Goal: Transaction & Acquisition: Purchase product/service

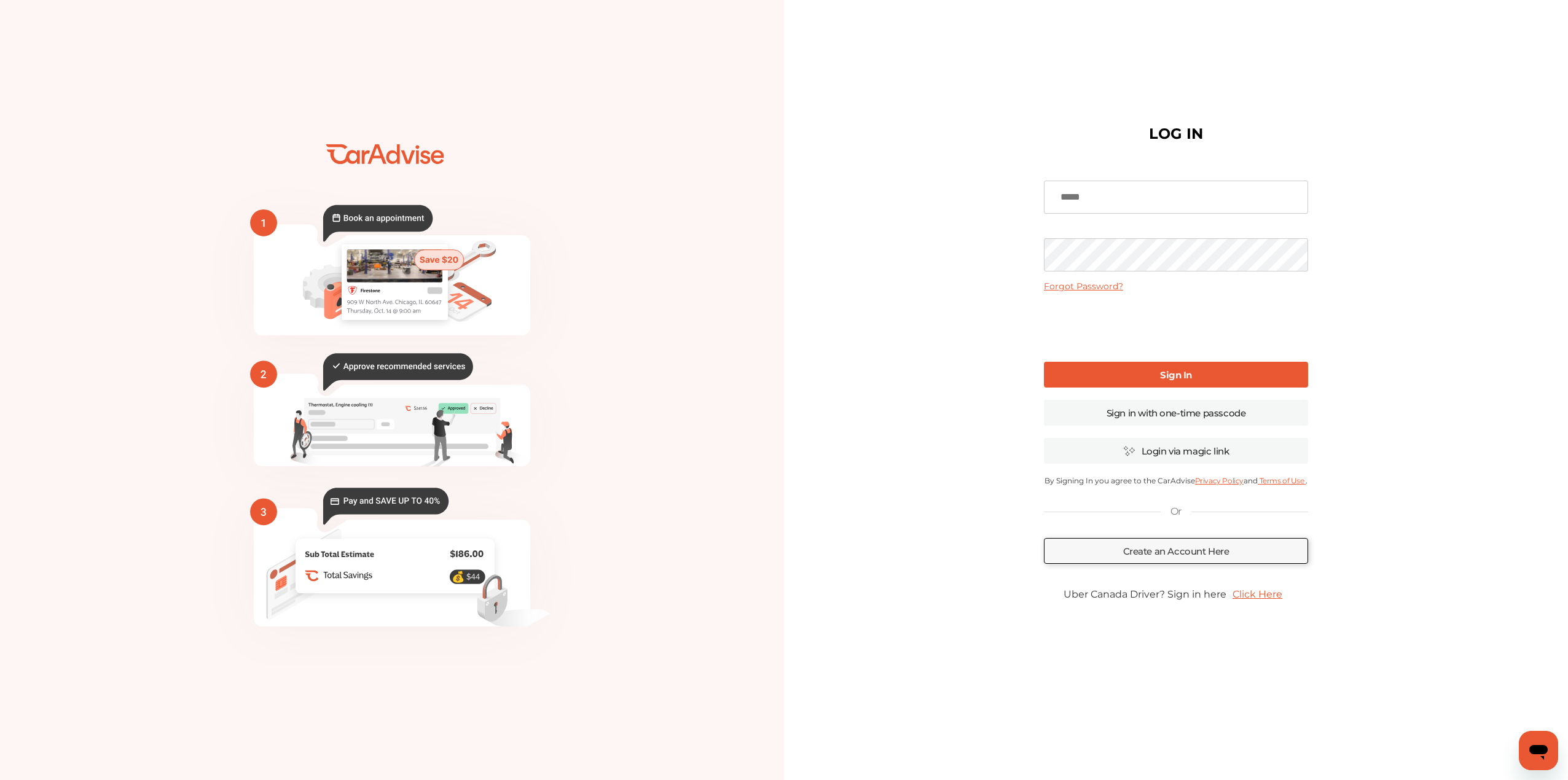
click at [1139, 194] on input at bounding box center [1176, 197] width 264 height 33
click at [1214, 544] on link "Create an Account Here" at bounding box center [1176, 551] width 264 height 26
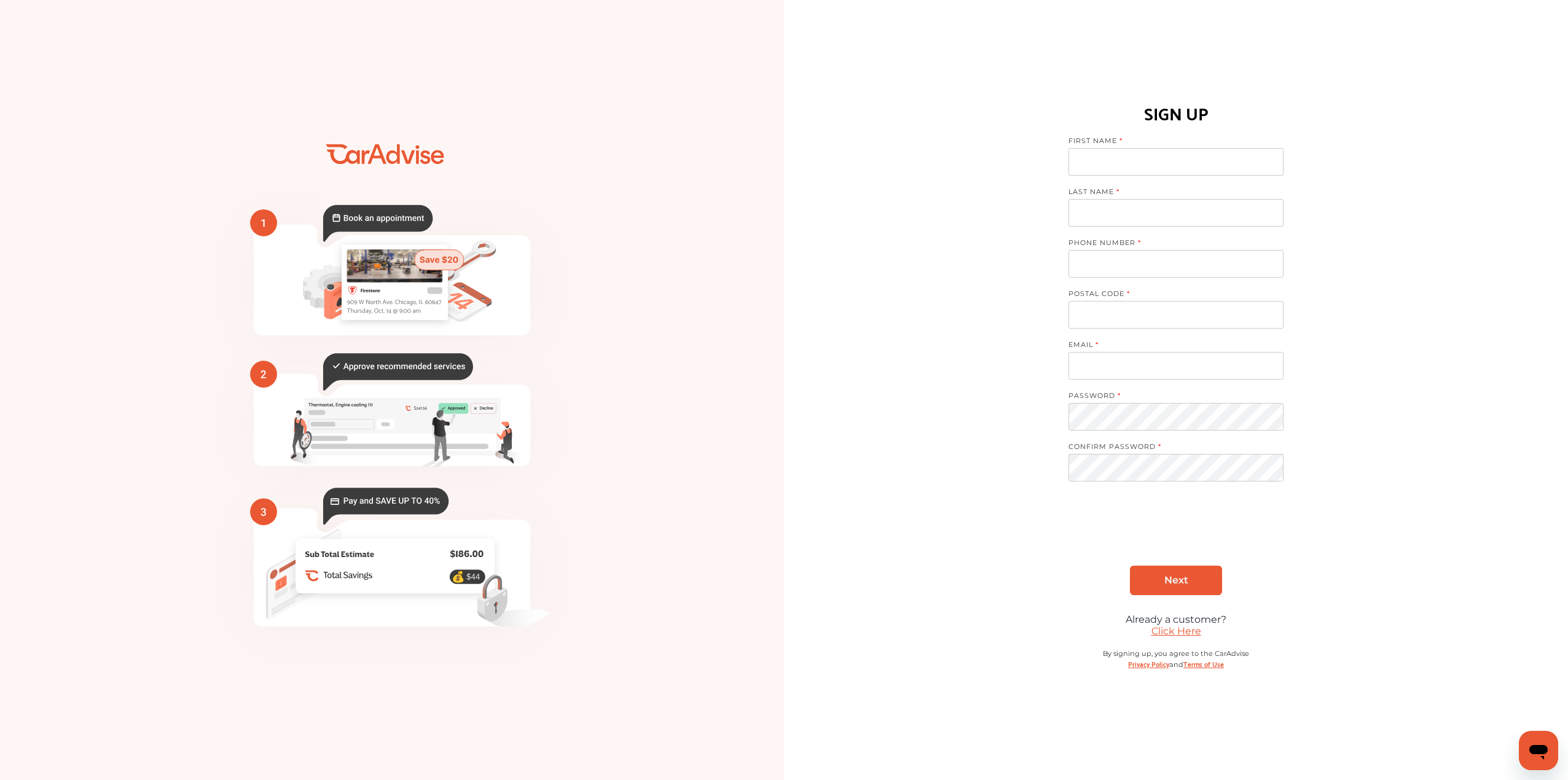
click at [1146, 169] on input at bounding box center [1176, 161] width 215 height 27
type input "********"
type input "*****"
type input "**********"
type input "*"
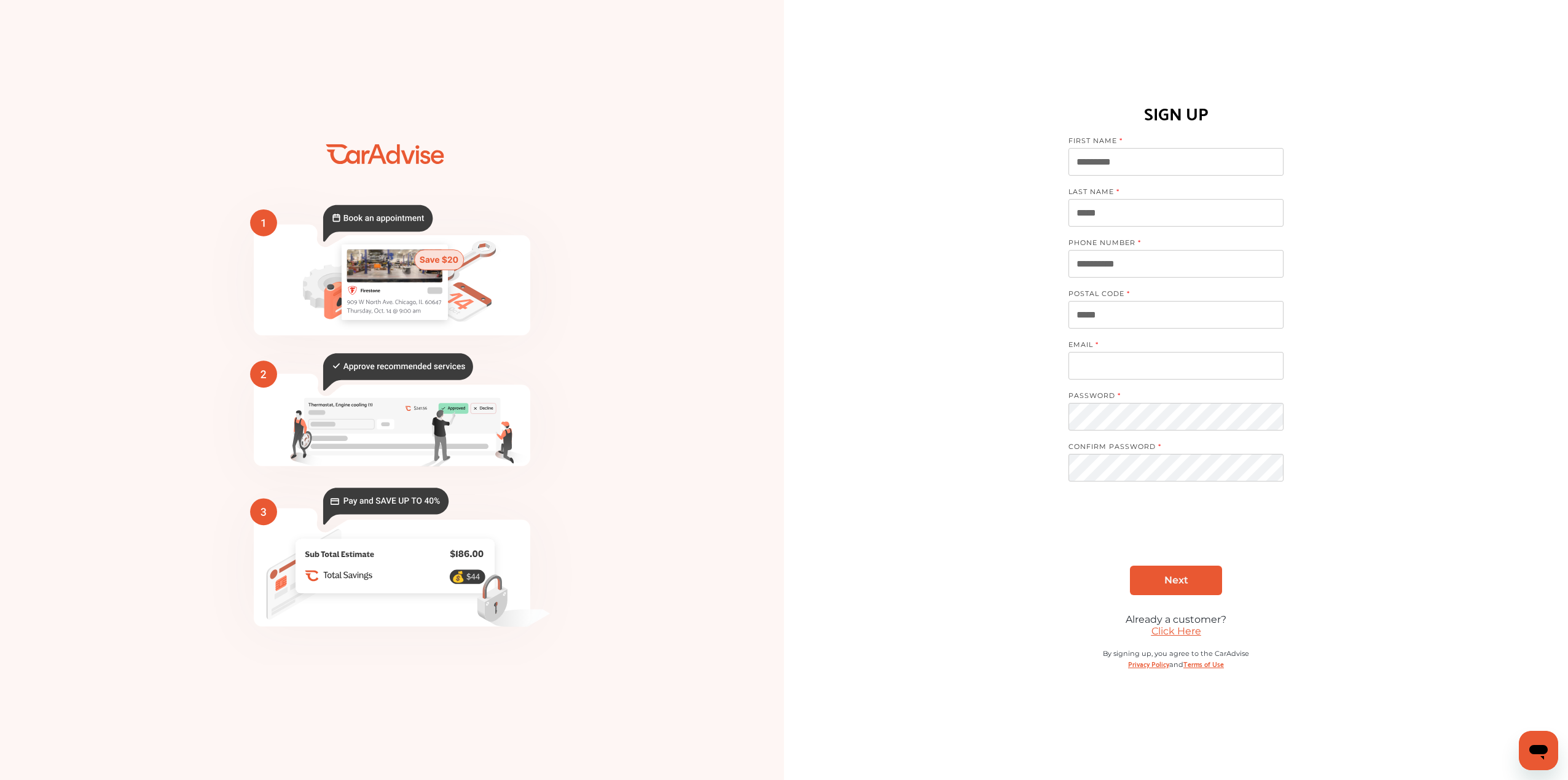
type input "*****"
type input "**********"
click at [1169, 572] on link "Next" at bounding box center [1176, 581] width 93 height 30
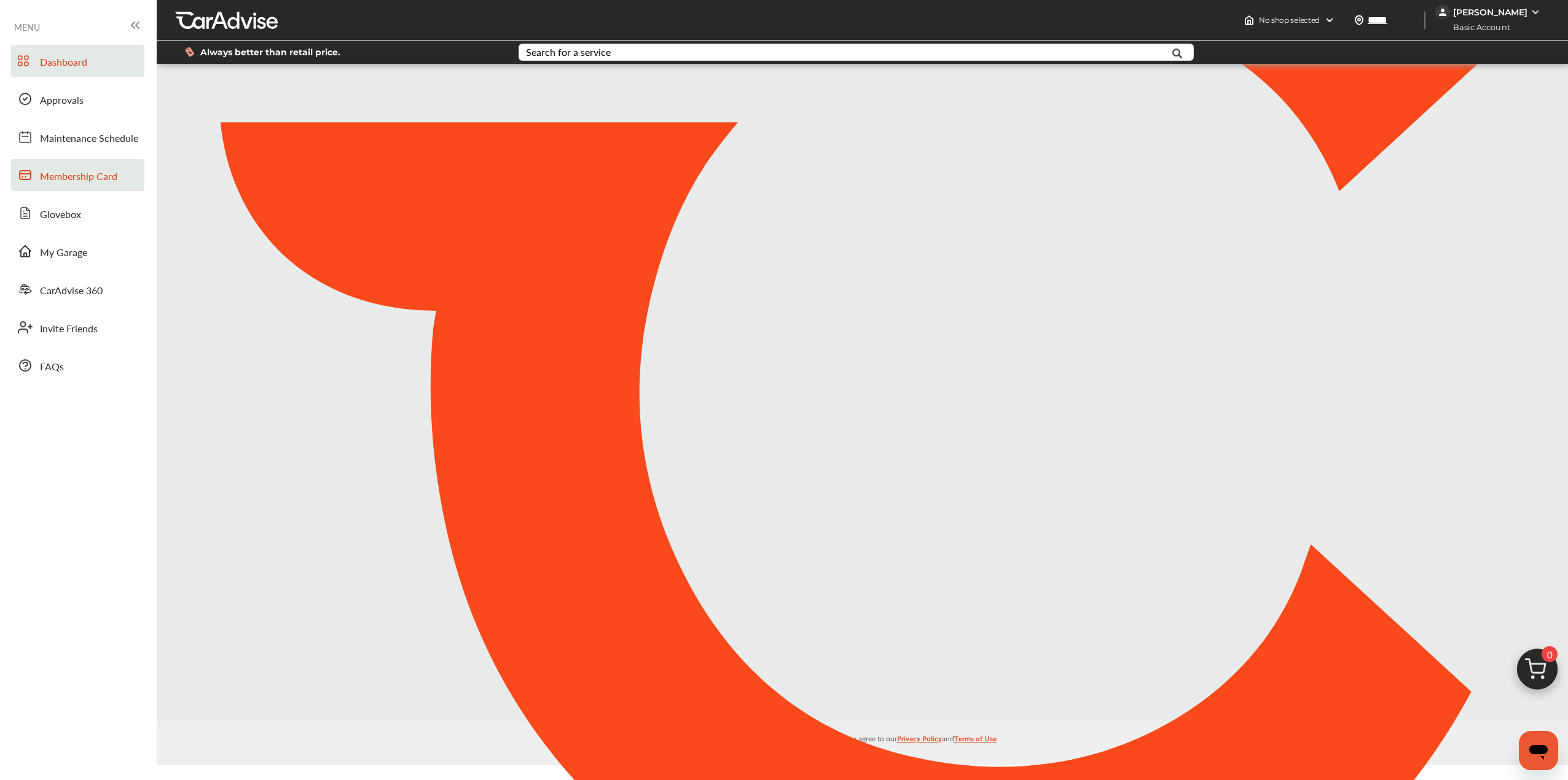
click at [107, 187] on link "Membership Card" at bounding box center [78, 175] width 133 height 32
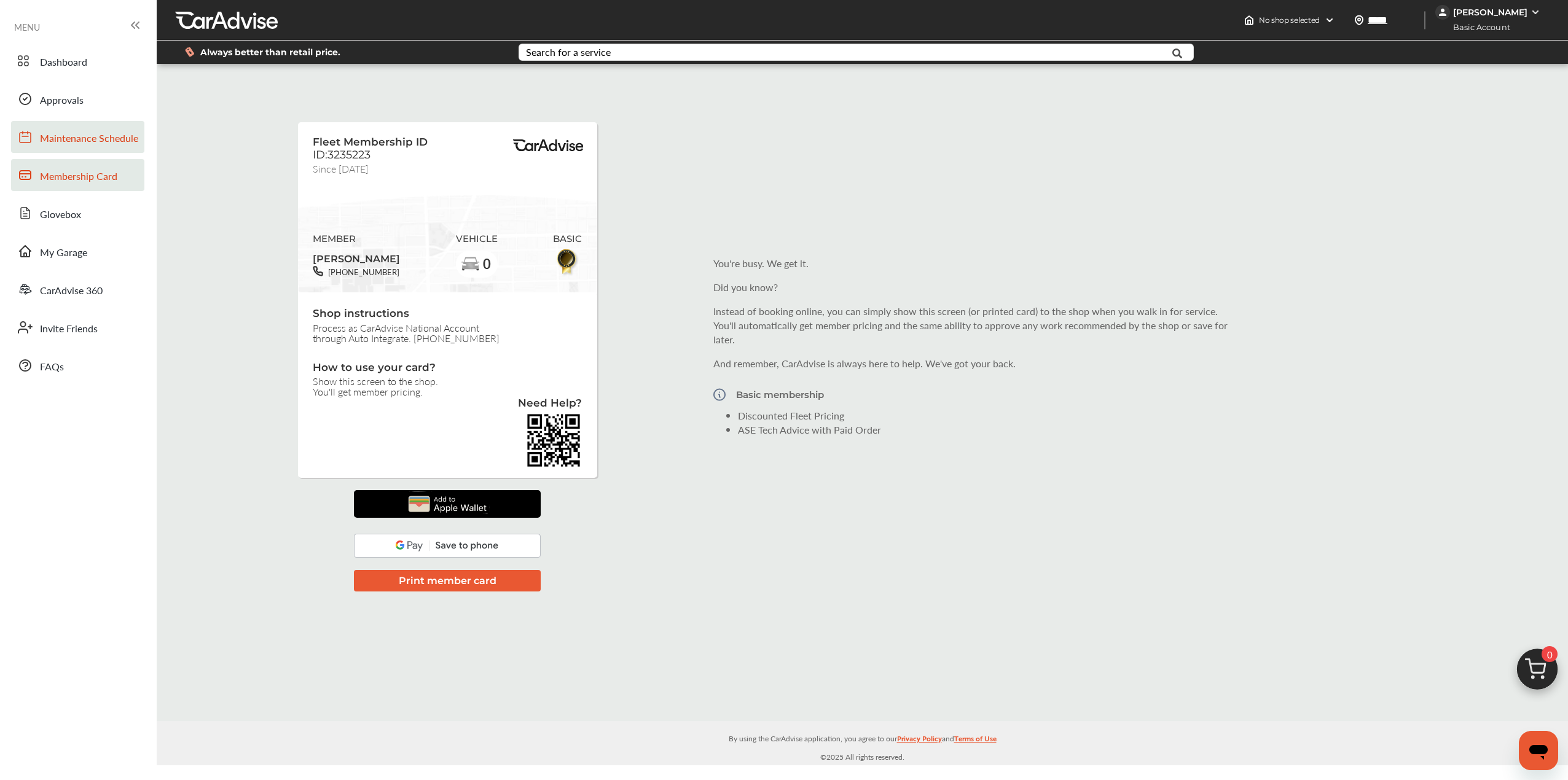
click at [97, 136] on span "Maintenance Schedule" at bounding box center [89, 139] width 98 height 16
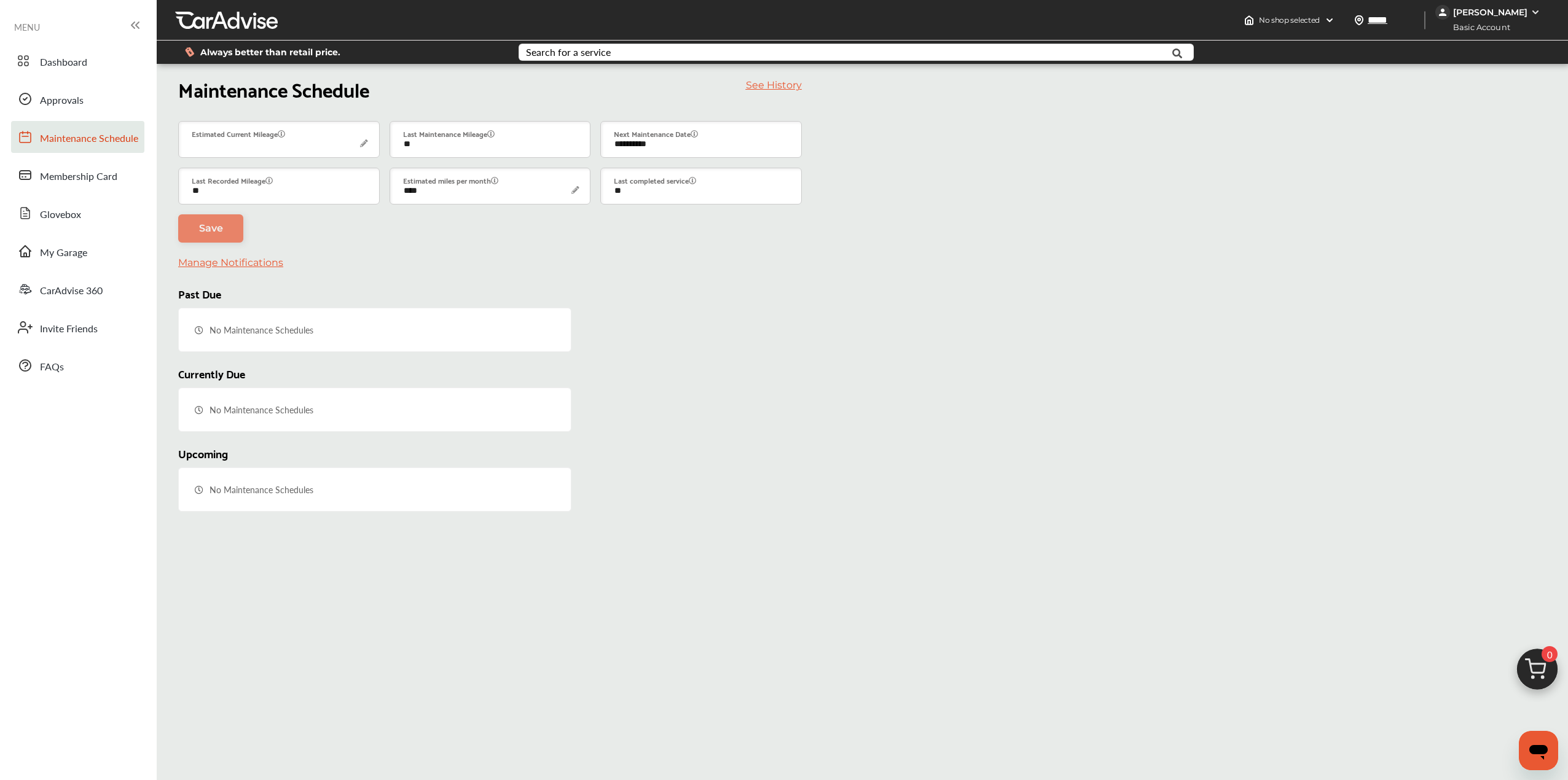
click at [87, 134] on span "Maintenance Schedule" at bounding box center [89, 139] width 98 height 16
click at [78, 56] on span "Dashboard" at bounding box center [64, 63] width 47 height 16
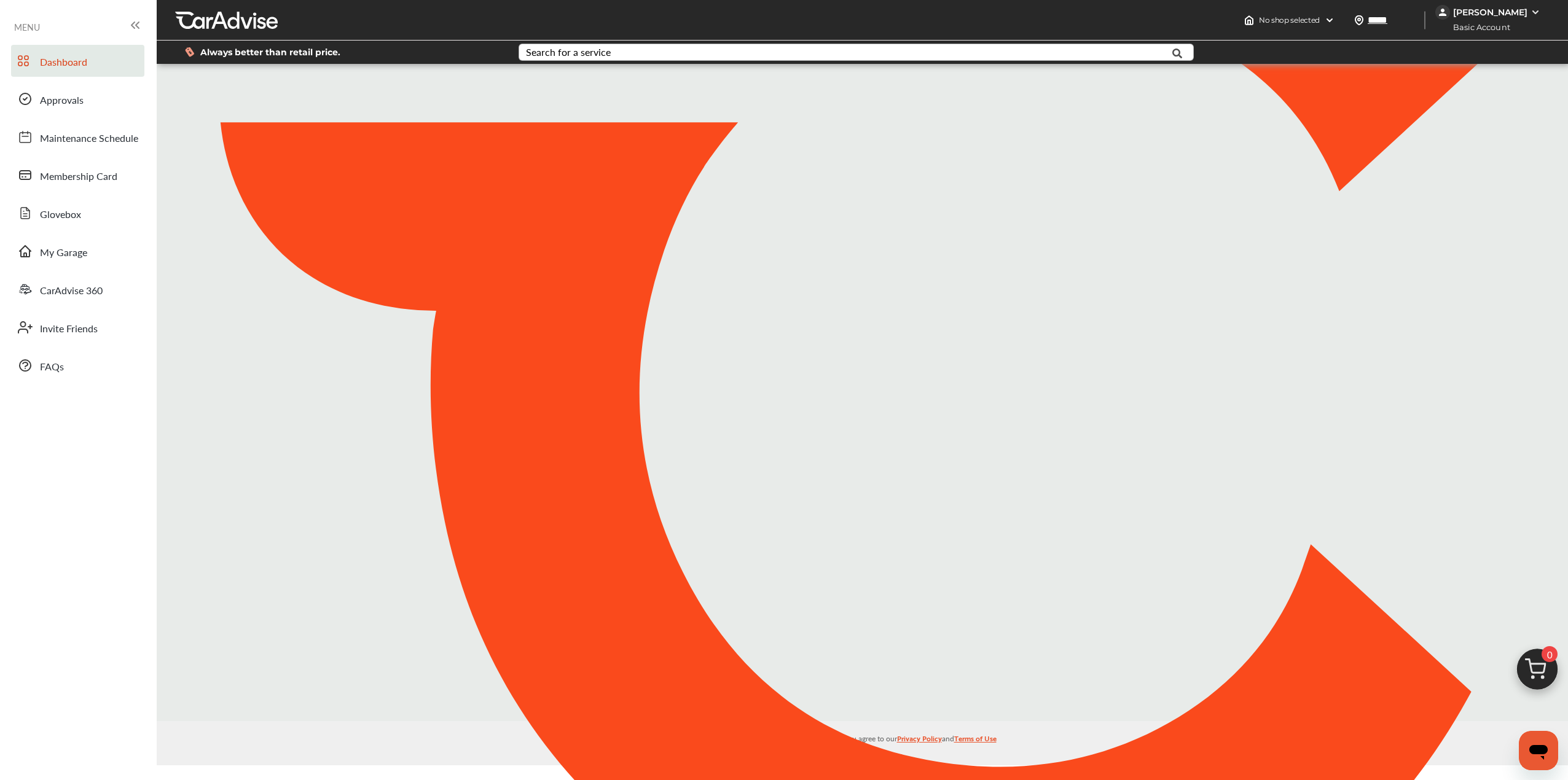
click at [554, 53] on div "Search for a service" at bounding box center [568, 52] width 85 height 10
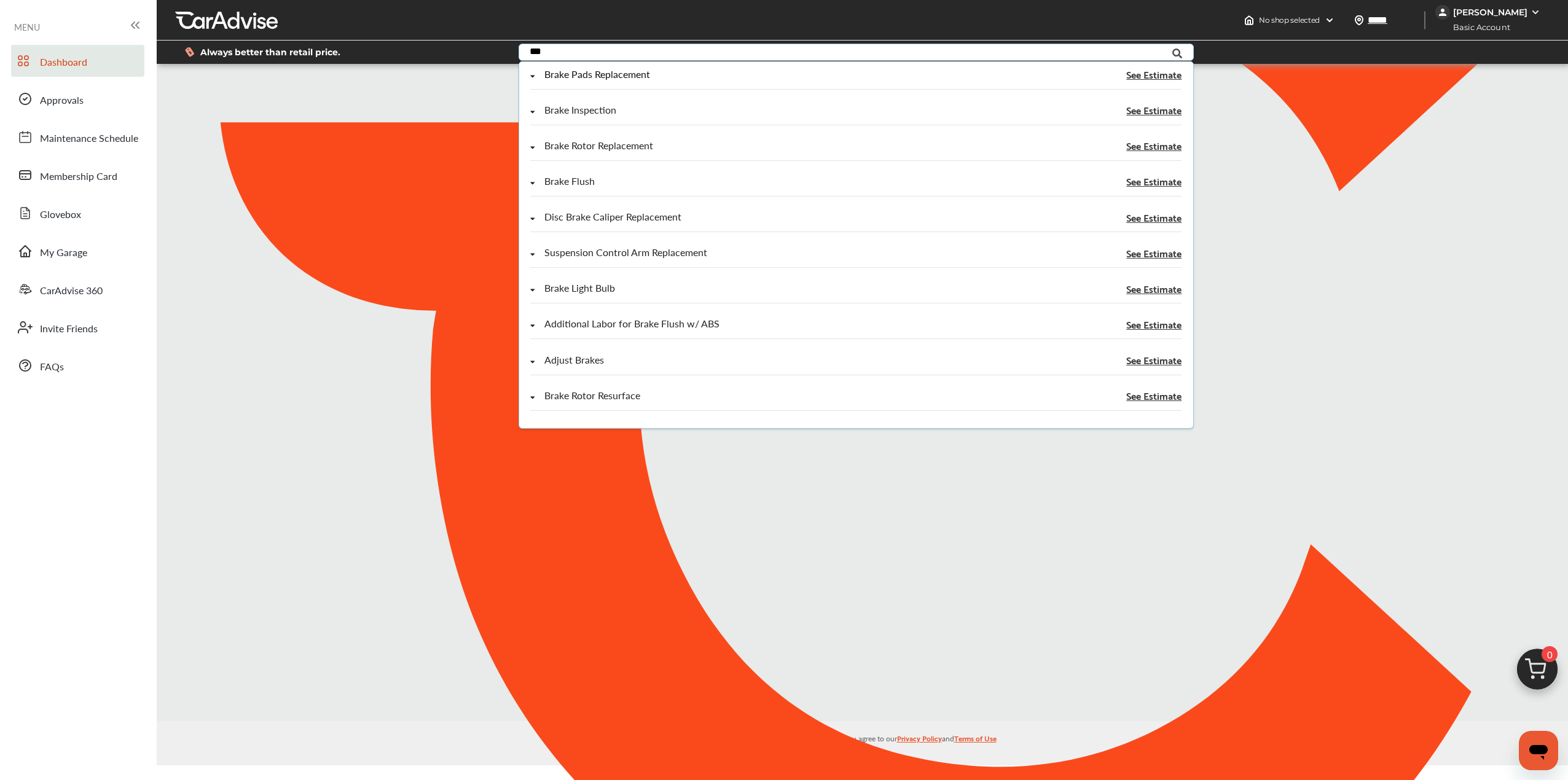
type input "***"
click at [648, 78] on div "Brake Pads Replacement" at bounding box center [597, 74] width 106 height 10
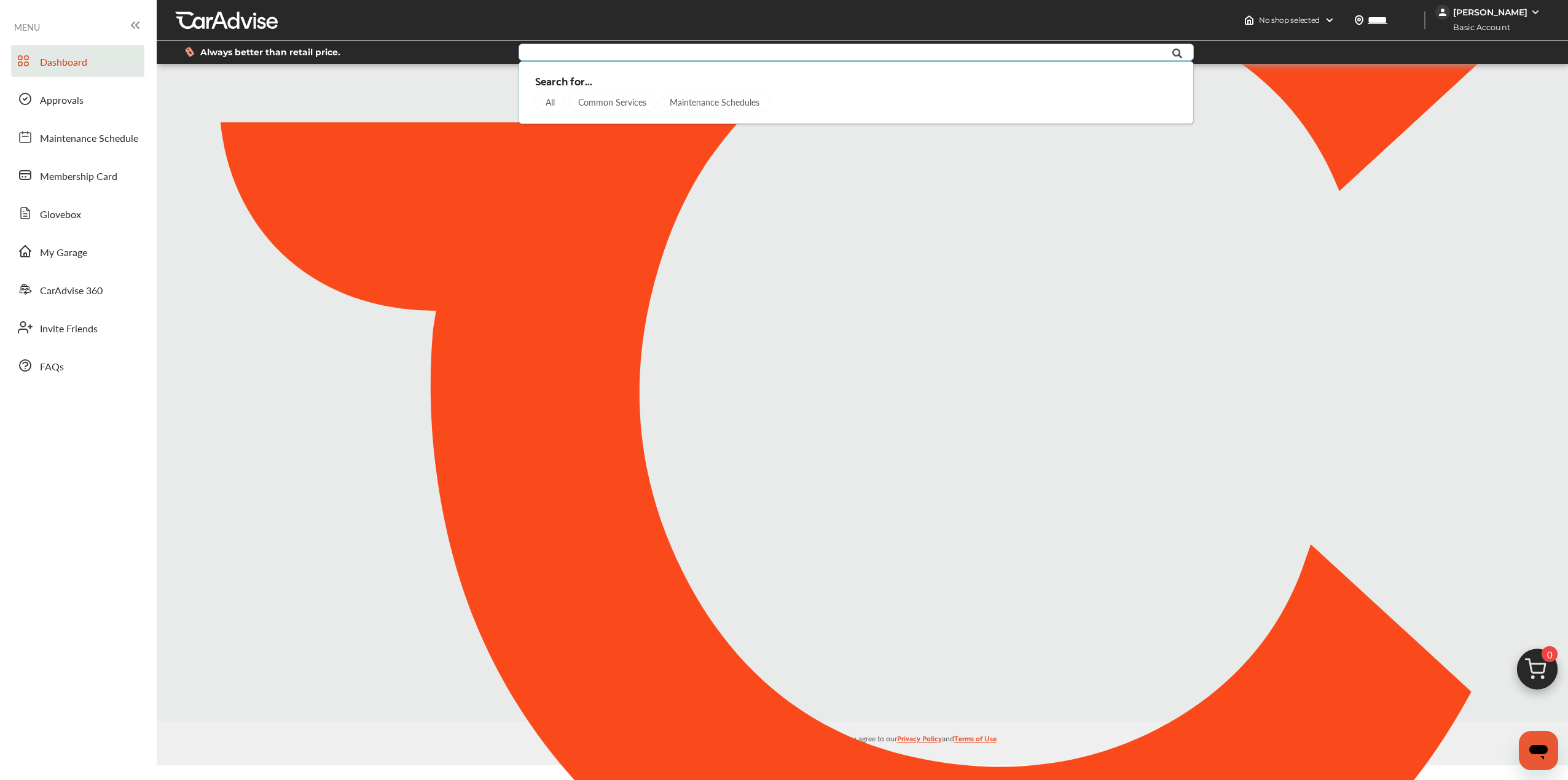
click at [609, 107] on div "Common Services" at bounding box center [613, 102] width 89 height 20
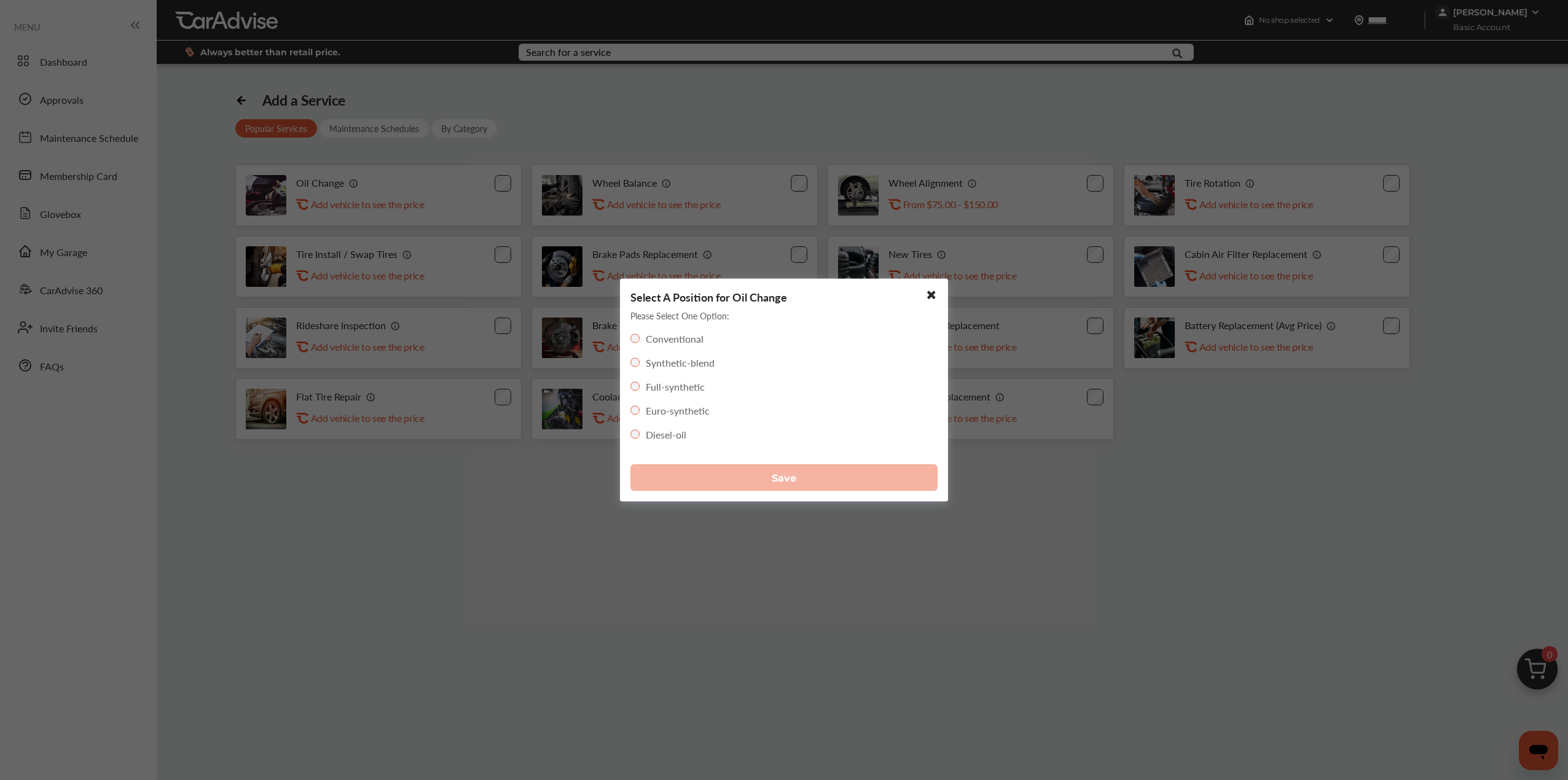
click at [659, 335] on label "Conventional" at bounding box center [675, 339] width 58 height 14
click at [791, 481] on span "Save" at bounding box center [783, 477] width 24 height 12
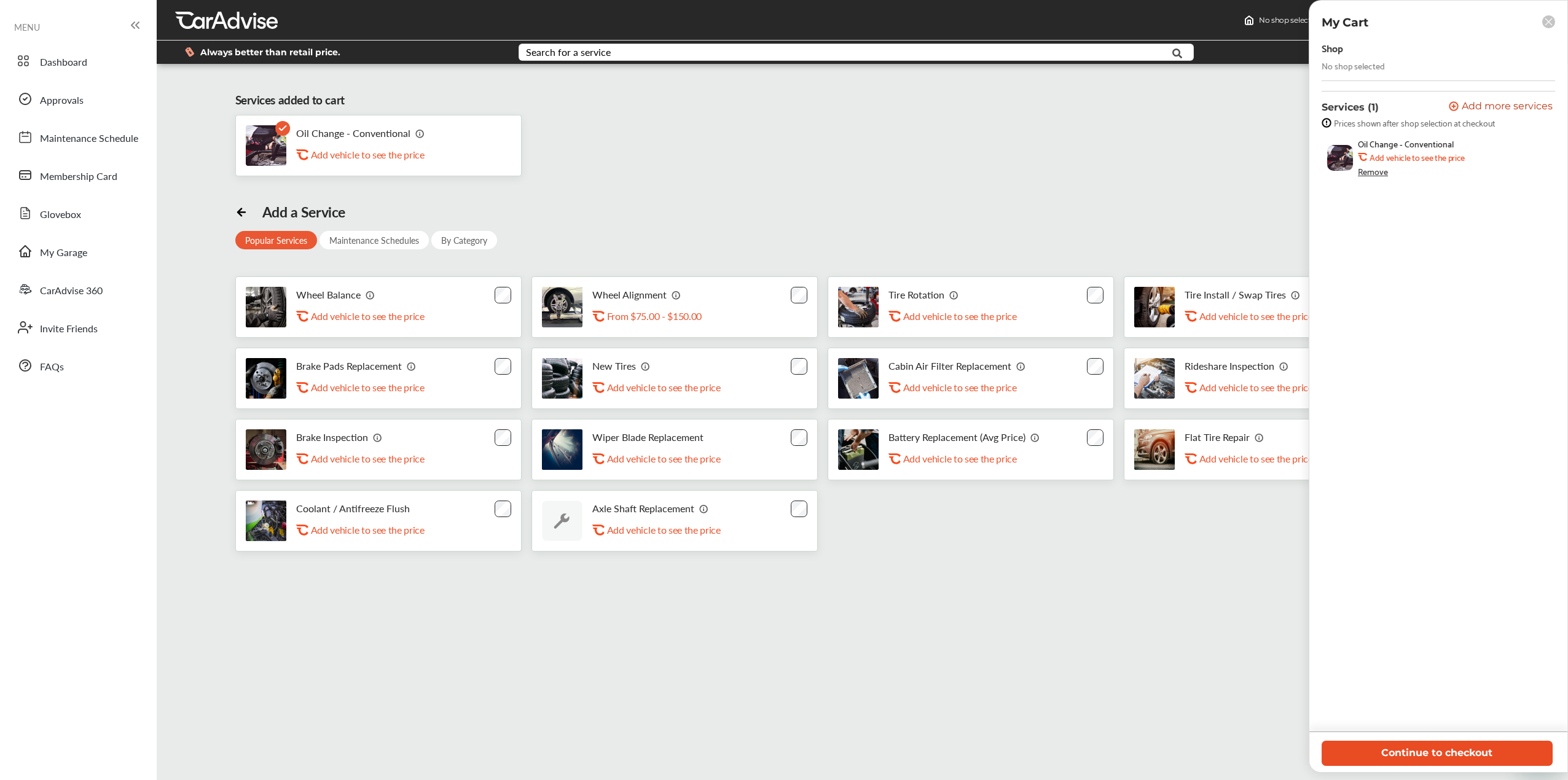
click at [1471, 759] on button "Continue to checkout" at bounding box center [1437, 753] width 231 height 25
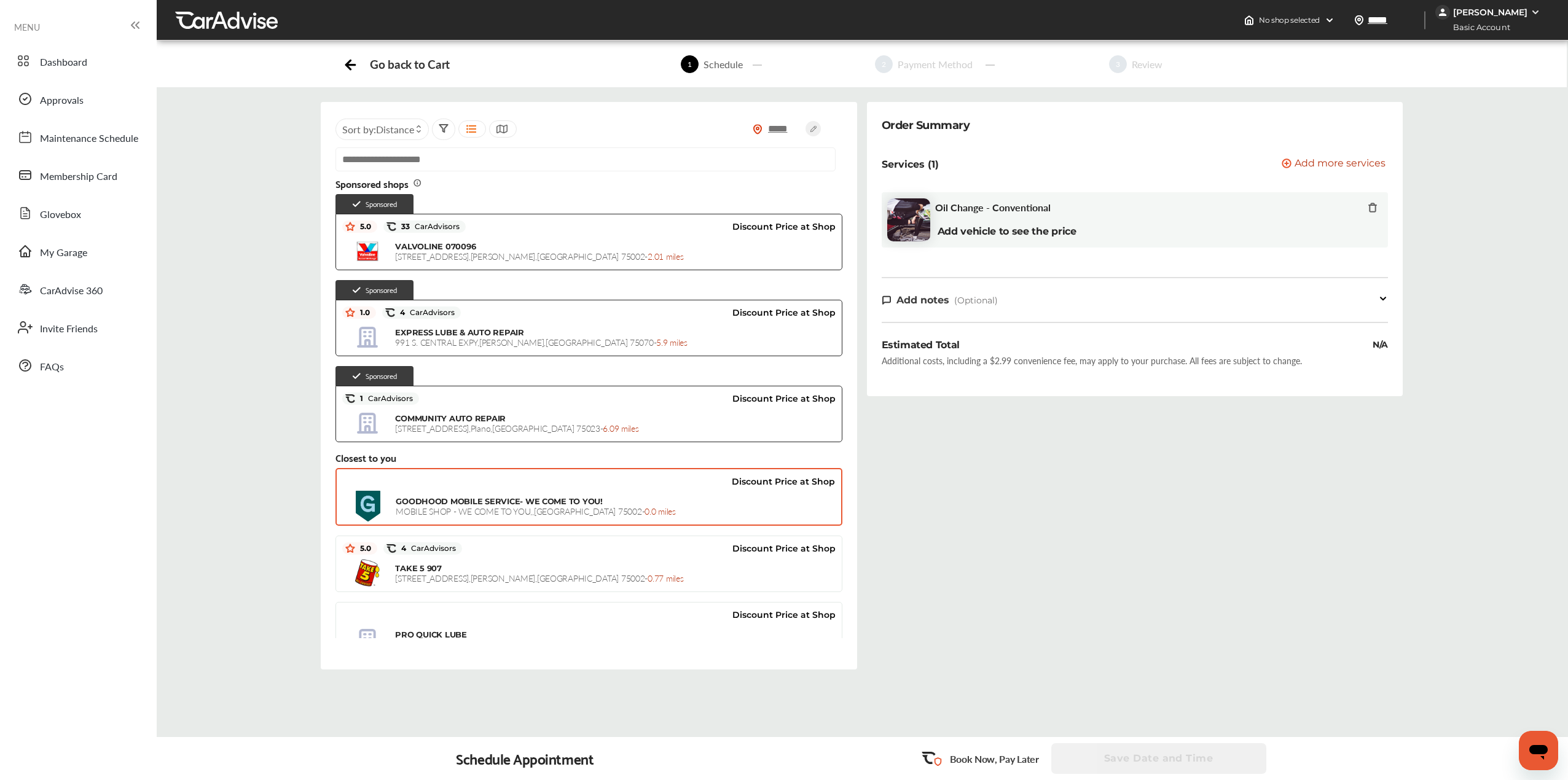
click at [720, 493] on div "GOODHOOD MOBILE SERVICE- WE COME TO YOU! MOBILE SHOP - WE COME TO YOU , , [GEOG…" at bounding box center [589, 506] width 492 height 31
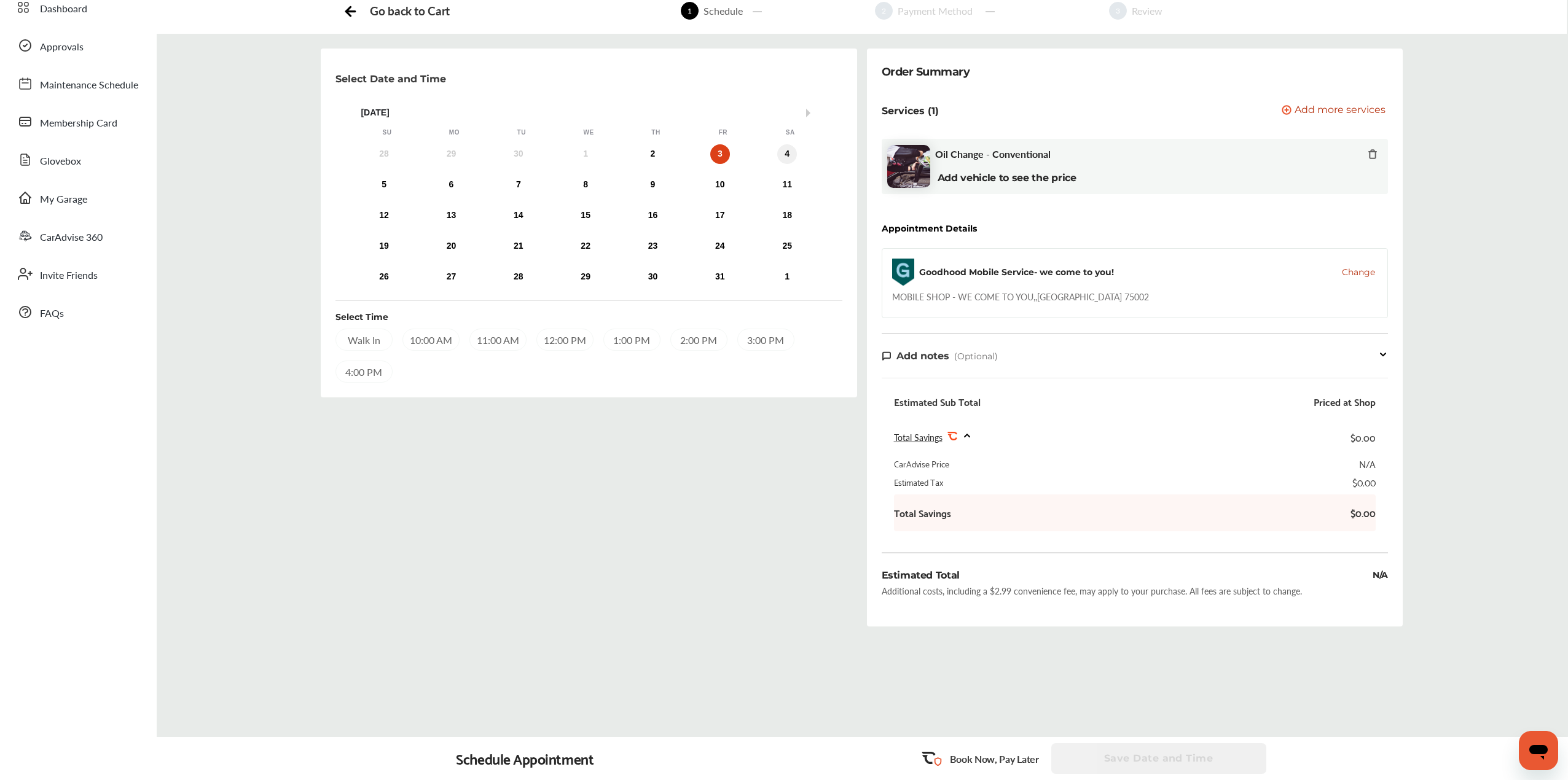
scroll to position [51, 0]
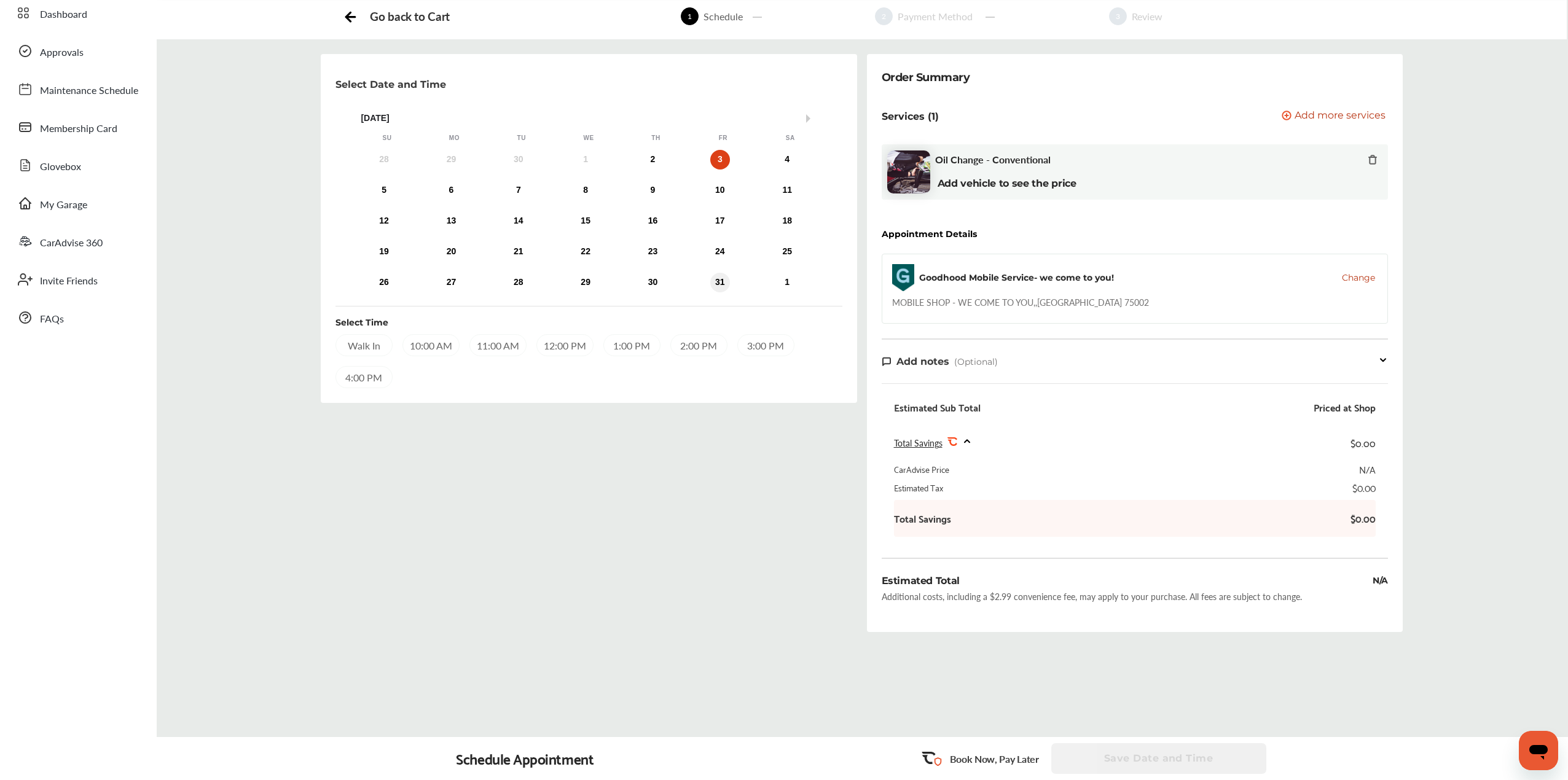
click at [717, 283] on div "31" at bounding box center [720, 282] width 20 height 20
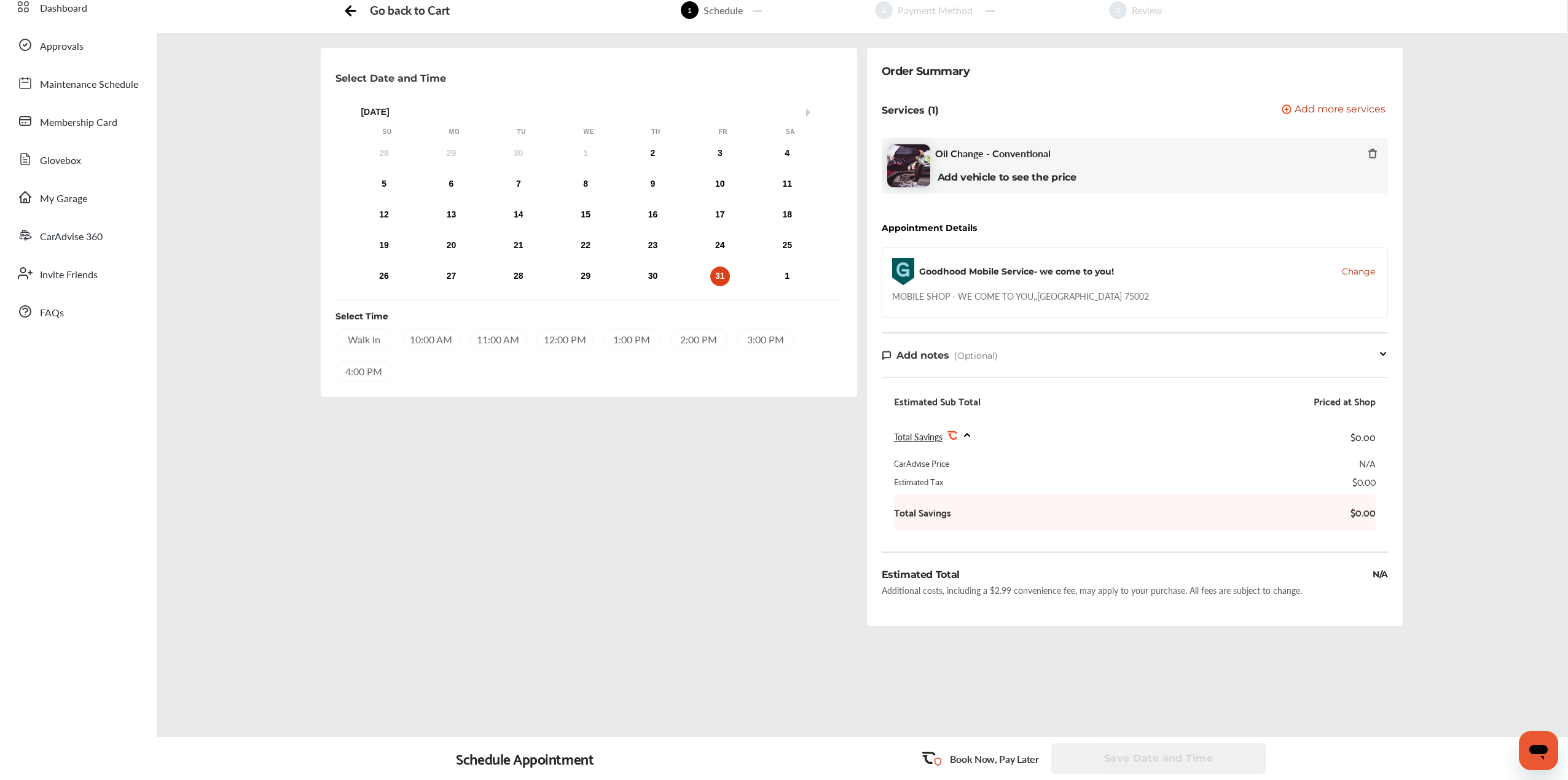
scroll to position [53, 0]
click at [441, 341] on div "10:00 AM" at bounding box center [430, 339] width 57 height 22
click at [1201, 752] on button "Save Date and Time" at bounding box center [1159, 758] width 215 height 31
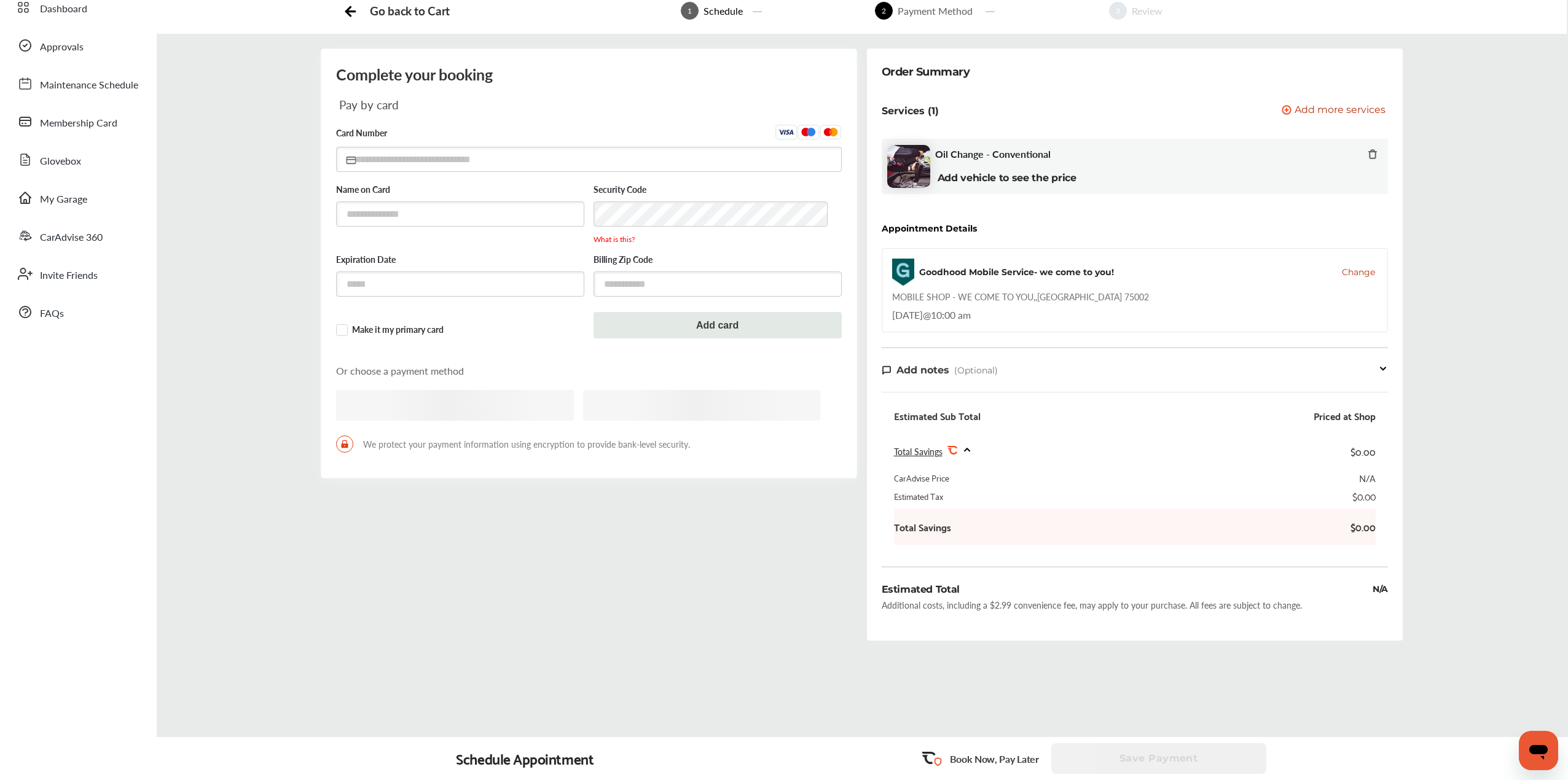
scroll to position [2, 0]
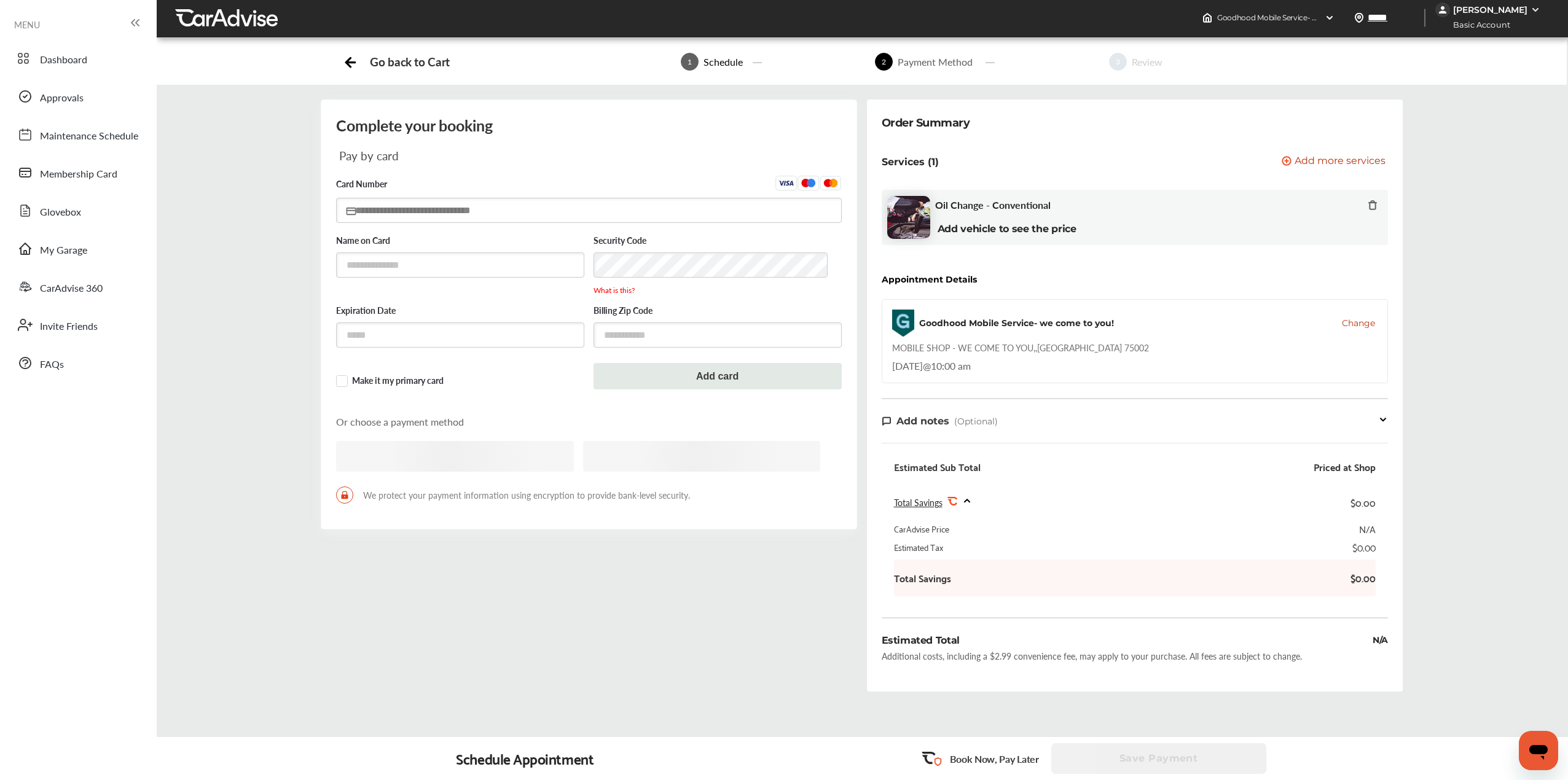
click at [500, 219] on input "text" at bounding box center [589, 210] width 506 height 25
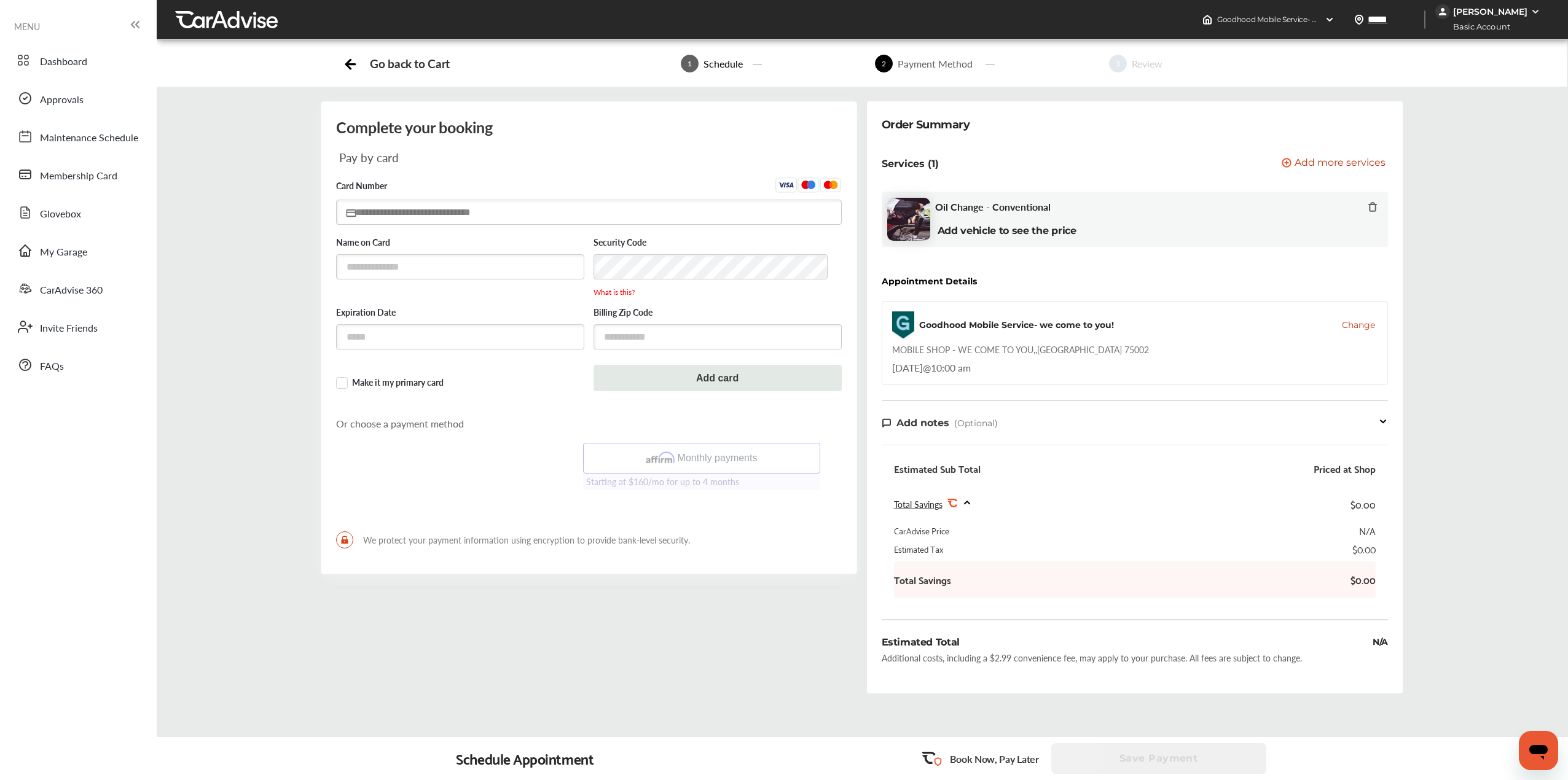
click at [518, 215] on input "text" at bounding box center [589, 212] width 506 height 25
click at [278, 299] on div "Complete your booking Pay by card Card Number Name on Card Security Code What i…" at bounding box center [862, 403] width 1430 height 602
click at [394, 60] on div "Go back to Cart" at bounding box center [409, 64] width 79 height 14
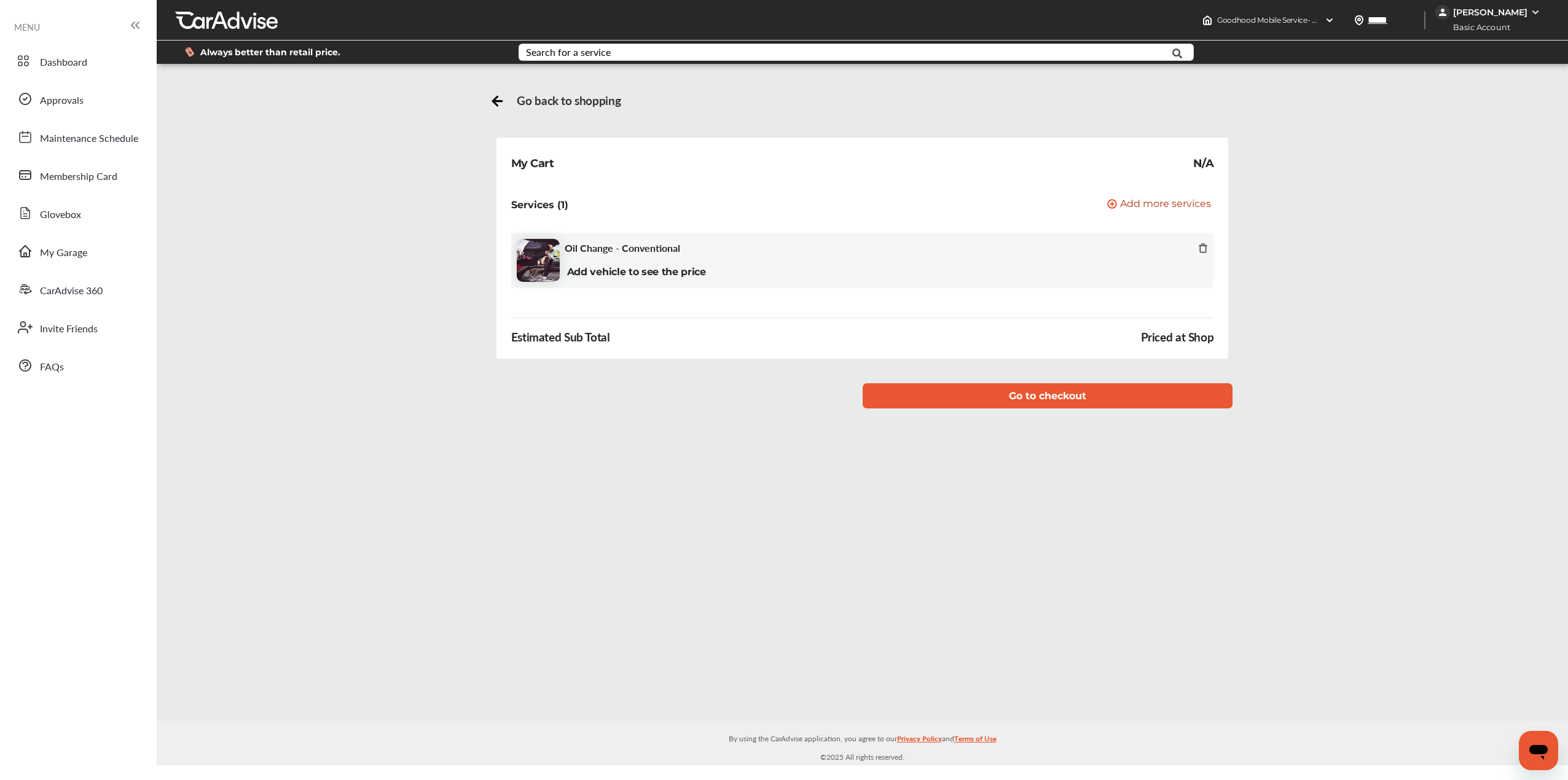
click at [574, 95] on span "Go back to shopping" at bounding box center [568, 100] width 103 height 14
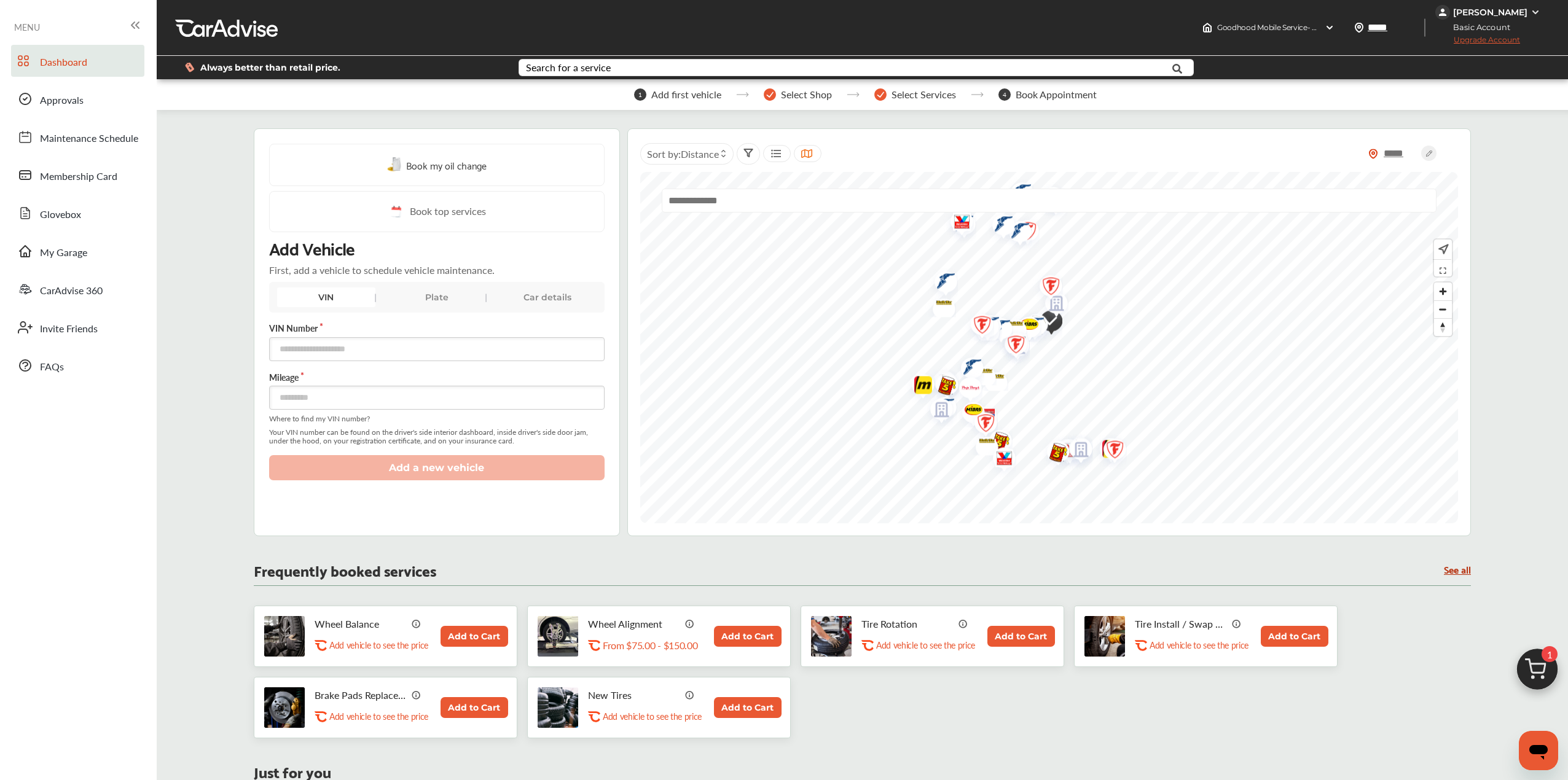
click at [220, 385] on div "1 Add first vehicle Select Shop Select Services 4 Book Appointment Book my oil …" at bounding box center [862, 753] width 1399 height 1322
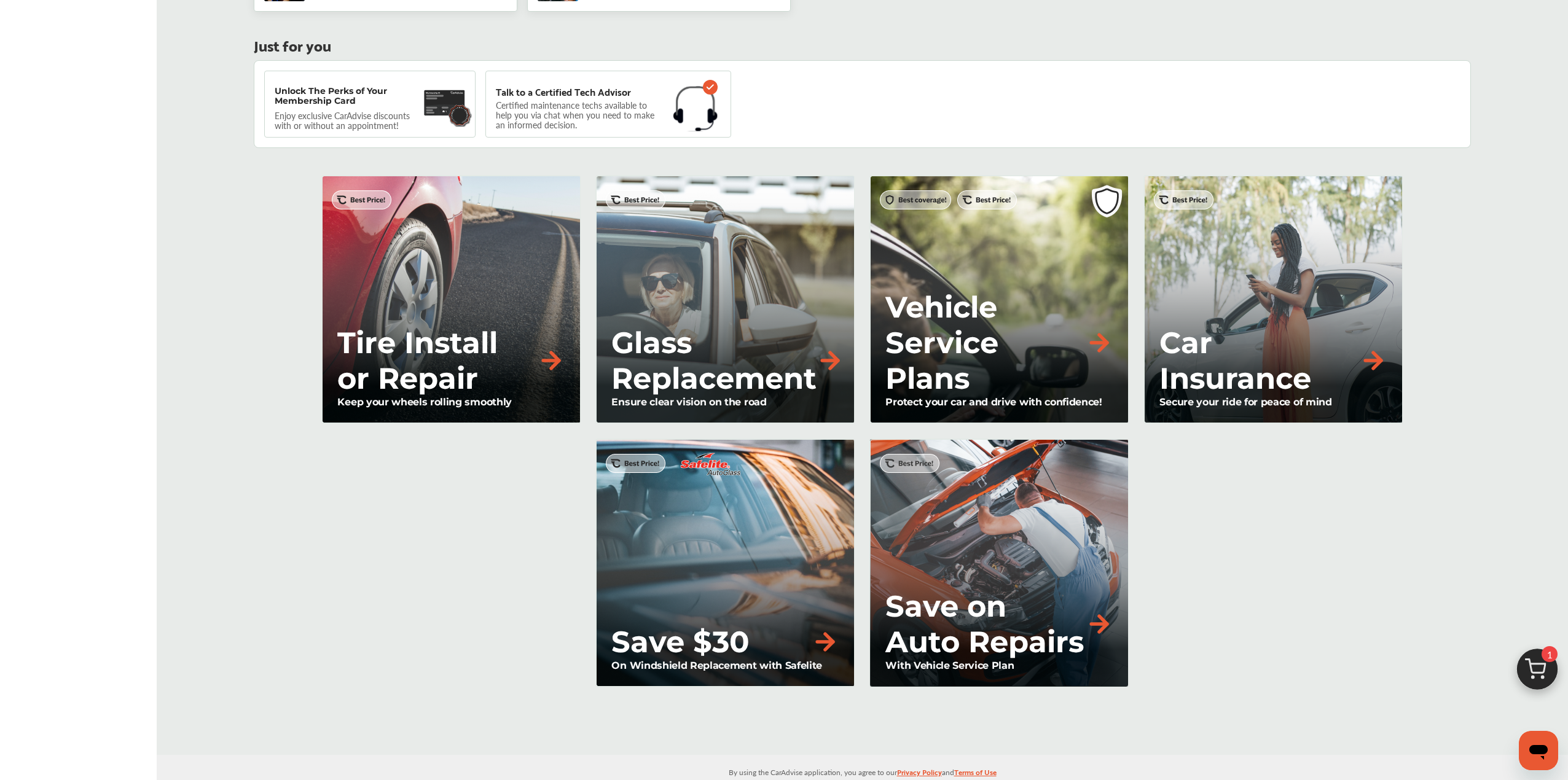
scroll to position [746, 0]
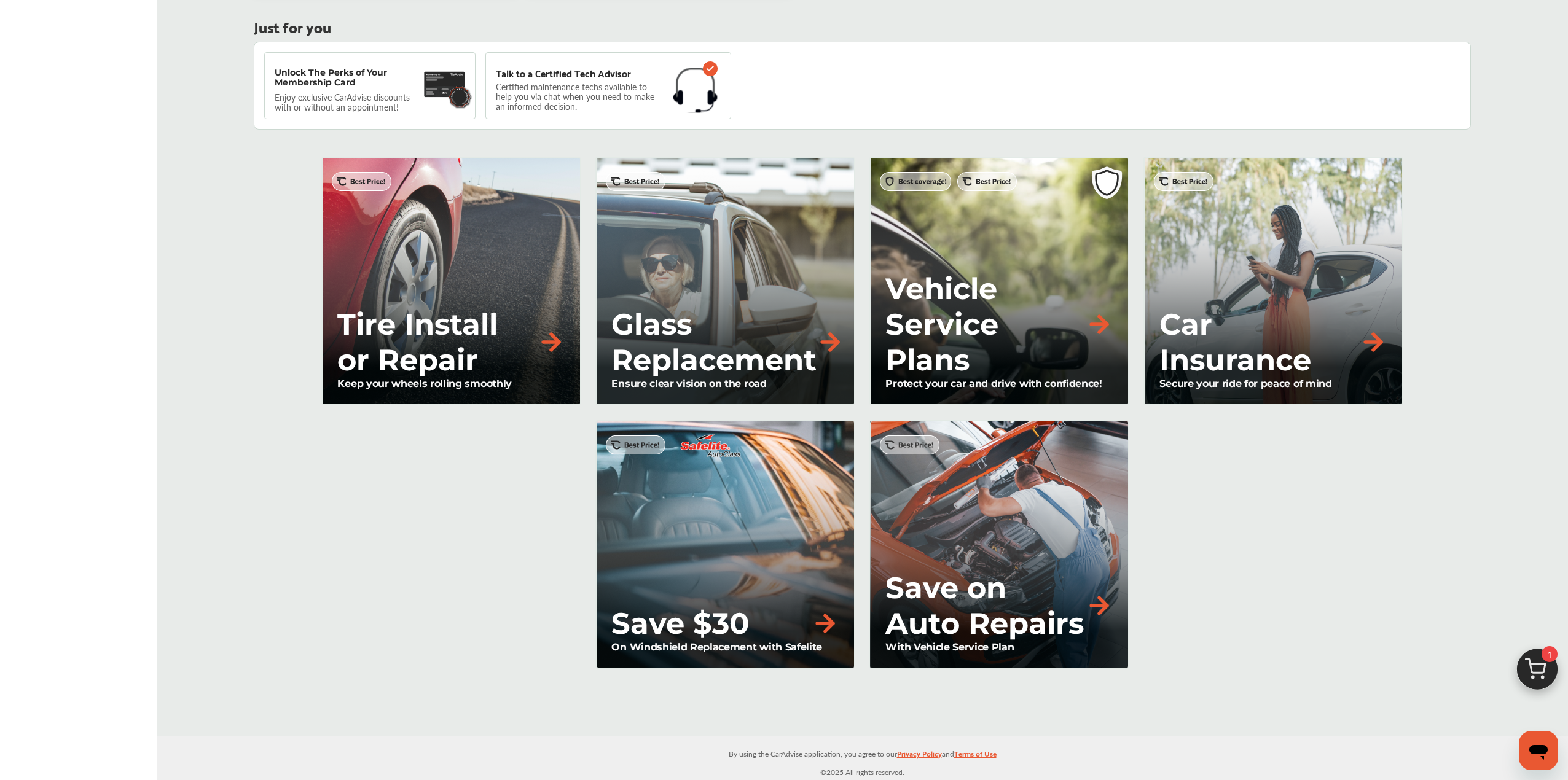
click at [203, 388] on div "1 Add first vehicle Select Shop Select Services 4 Book Appointment Book my oil …" at bounding box center [862, 7] width 1399 height 1322
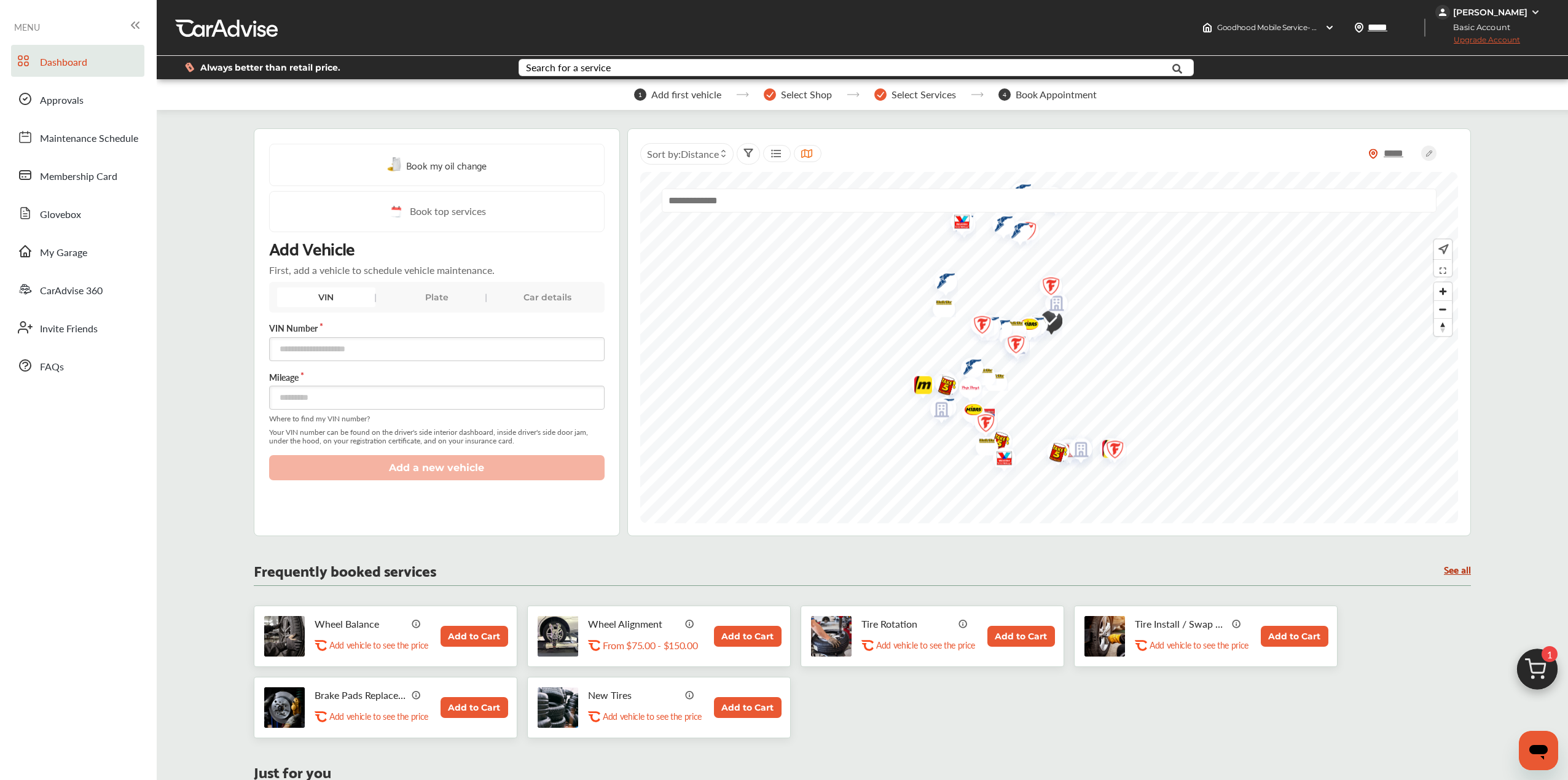
click at [203, 387] on div "1 Add first vehicle Select Shop Select Services 4 Book Appointment Book my oil …" at bounding box center [862, 753] width 1399 height 1322
